Goal: Transaction & Acquisition: Purchase product/service

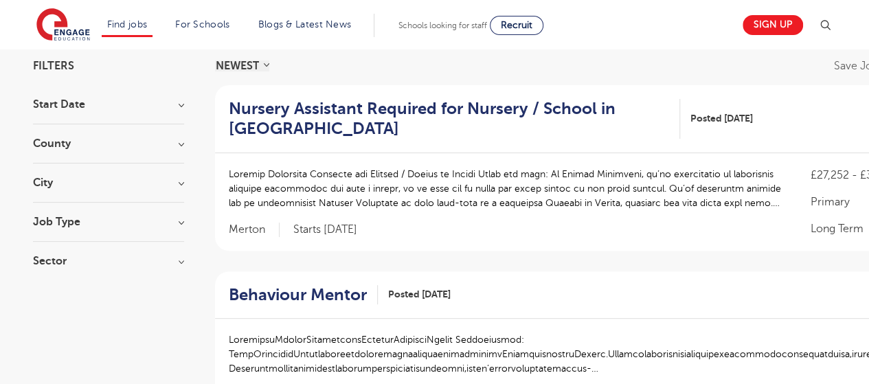
scroll to position [108, 0]
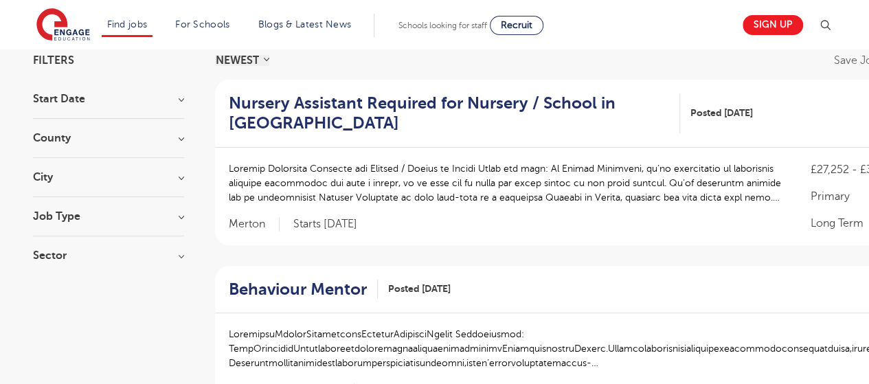
click at [120, 216] on h3 "Job Type" at bounding box center [108, 216] width 151 height 11
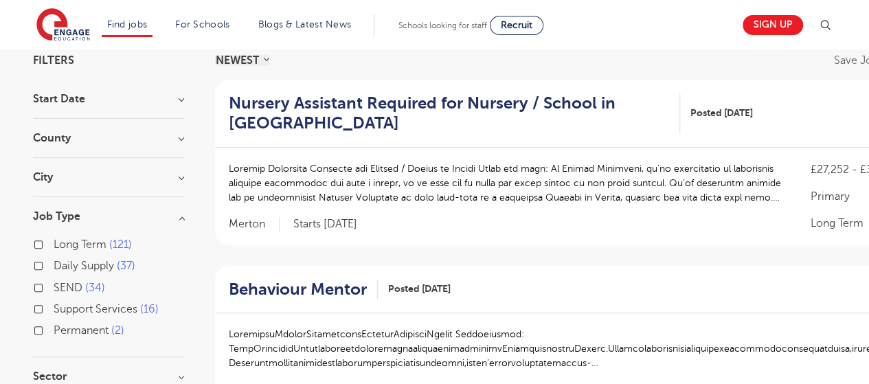
click at [54, 306] on label "Support Services 16" at bounding box center [106, 309] width 105 height 18
click at [54, 306] on input "Support Services 16" at bounding box center [58, 307] width 9 height 9
checkbox input "true"
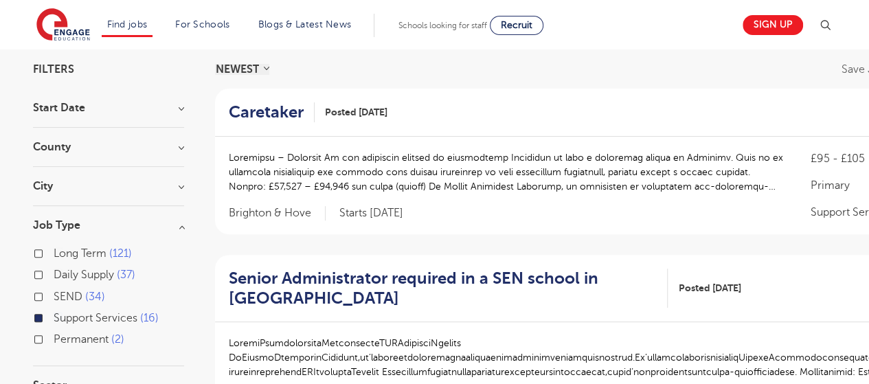
scroll to position [88, 0]
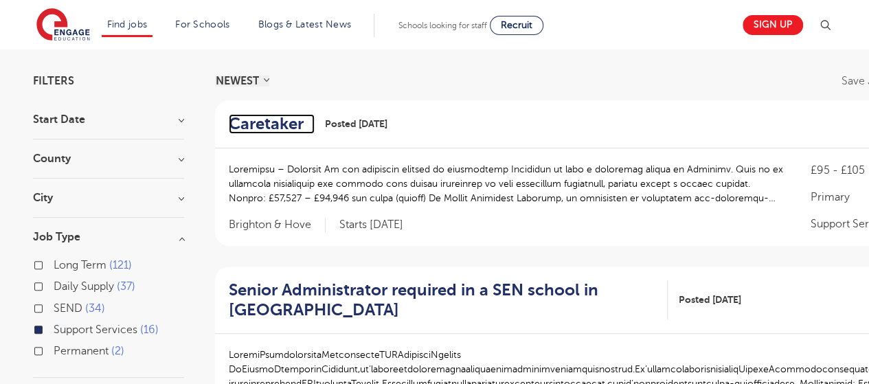
click at [281, 120] on h2 "Caretaker" at bounding box center [266, 124] width 75 height 20
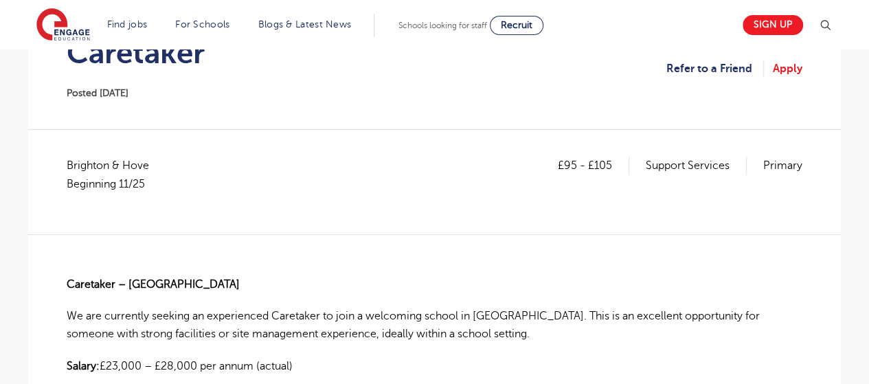
scroll to position [288, 0]
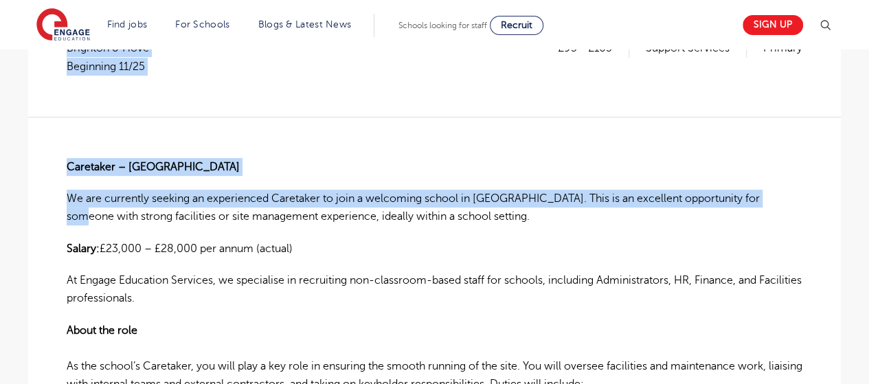
drag, startPoint x: 865, startPoint y: 106, endPoint x: 878, endPoint y: 189, distance: 83.4
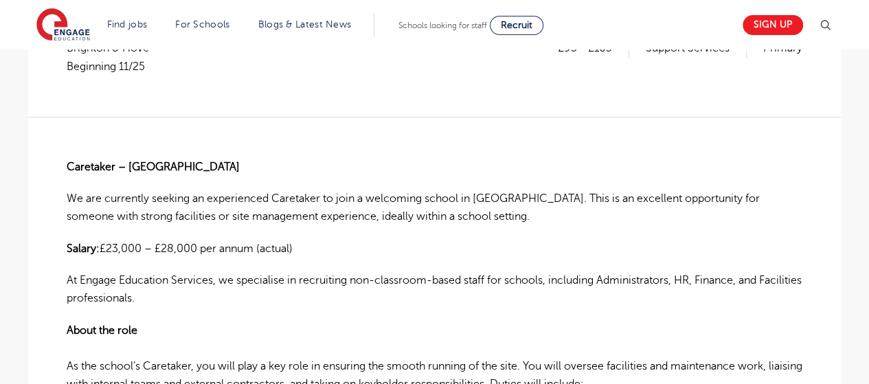
click at [494, 251] on p "Salary: £23,000 – £28,000 per annum (actual)" at bounding box center [434, 249] width 735 height 18
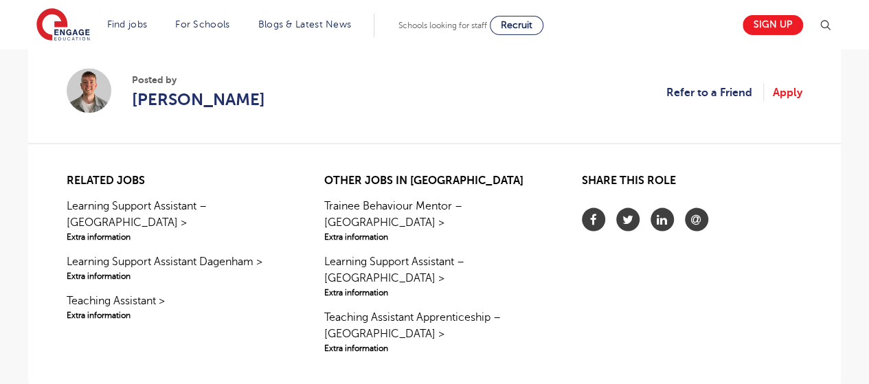
scroll to position [1335, 0]
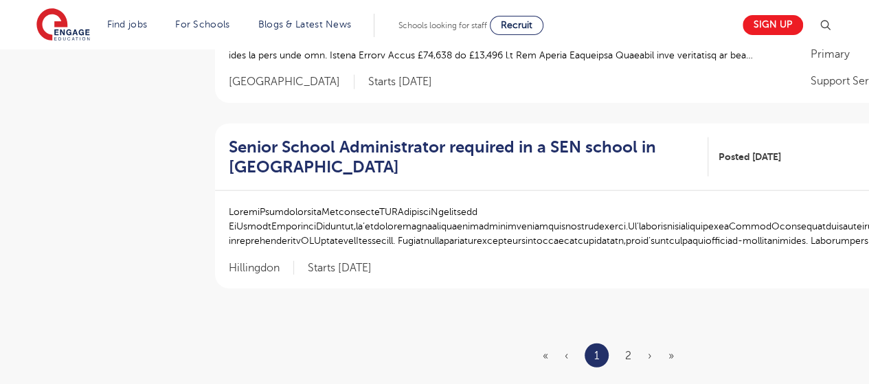
scroll to position [1605, 0]
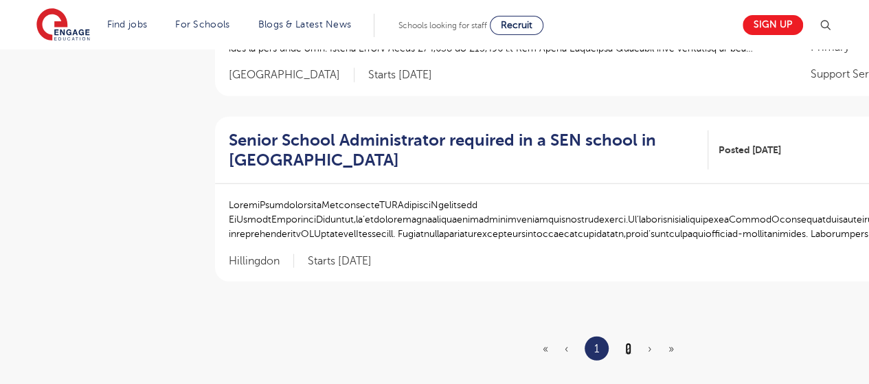
click at [625, 343] on link "2" at bounding box center [628, 349] width 6 height 12
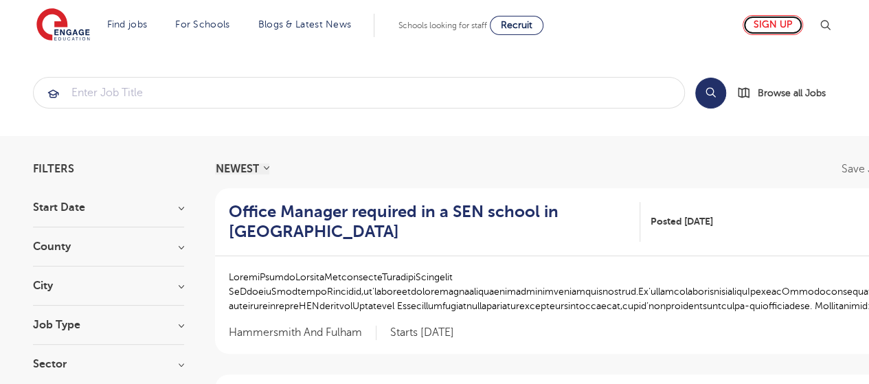
click at [791, 27] on link "Sign up" at bounding box center [772, 25] width 60 height 20
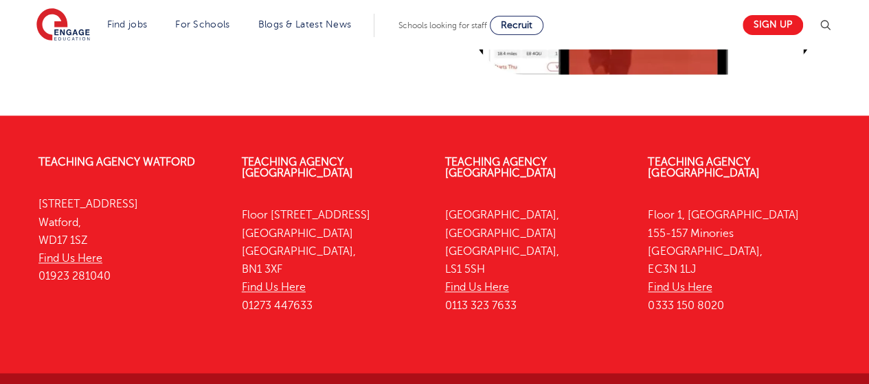
scroll to position [1036, 0]
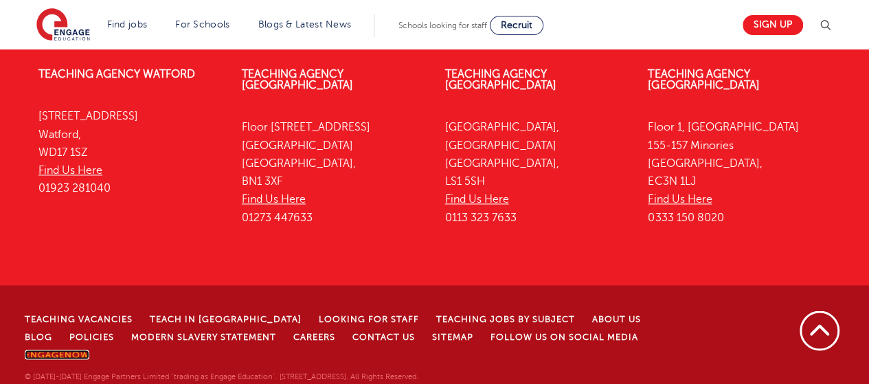
click at [89, 350] on link "EngageNow" at bounding box center [57, 355] width 65 height 10
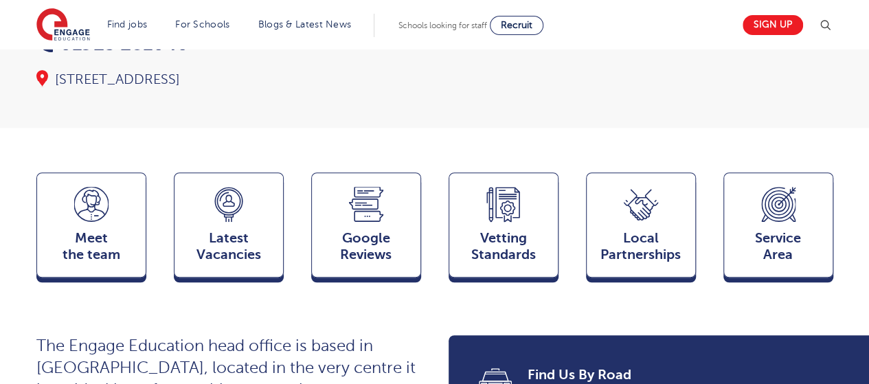
scroll to position [295, 0]
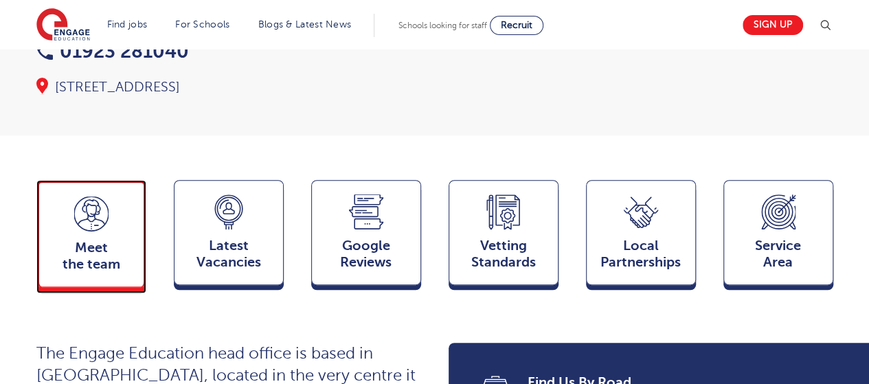
click at [82, 240] on span "Meet the team" at bounding box center [91, 256] width 91 height 33
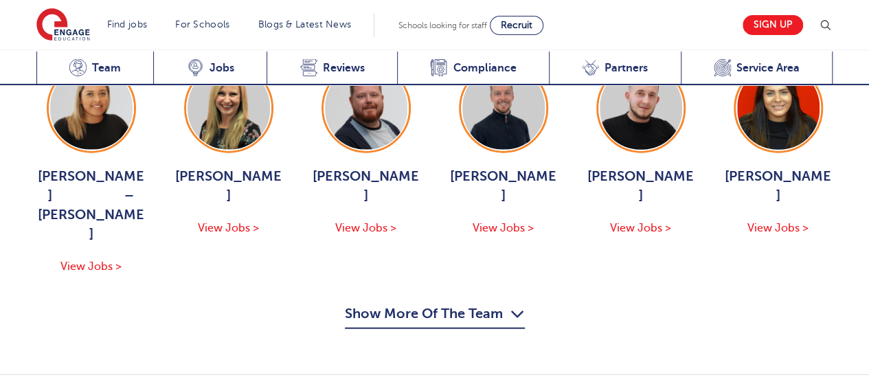
scroll to position [1518, 0]
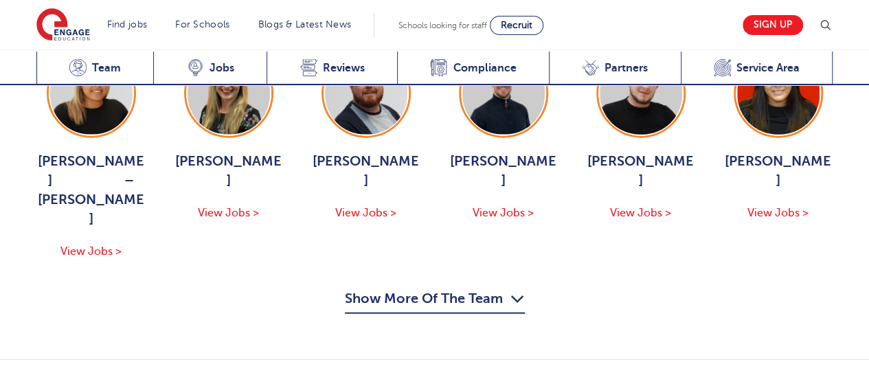
click at [462, 288] on button "Show More Of The Team" at bounding box center [435, 301] width 180 height 26
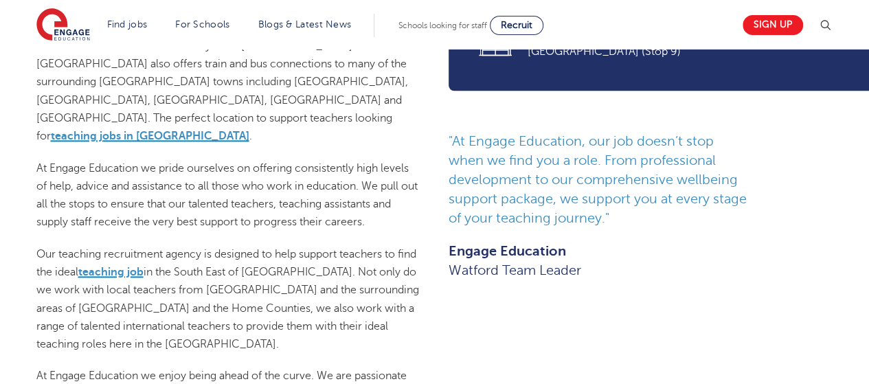
scroll to position [0, 0]
